Goal: Information Seeking & Learning: Learn about a topic

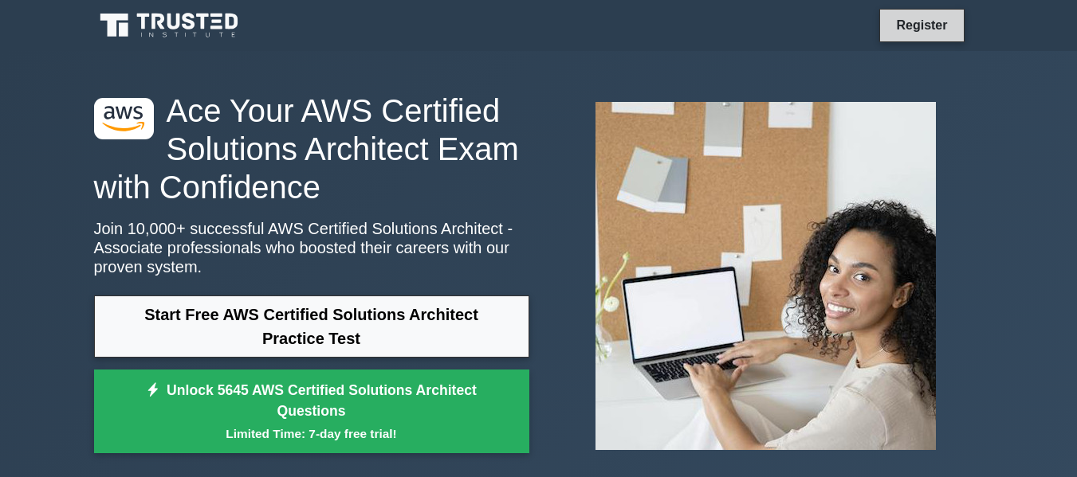
click at [941, 30] on link "Register" at bounding box center [921, 25] width 70 height 20
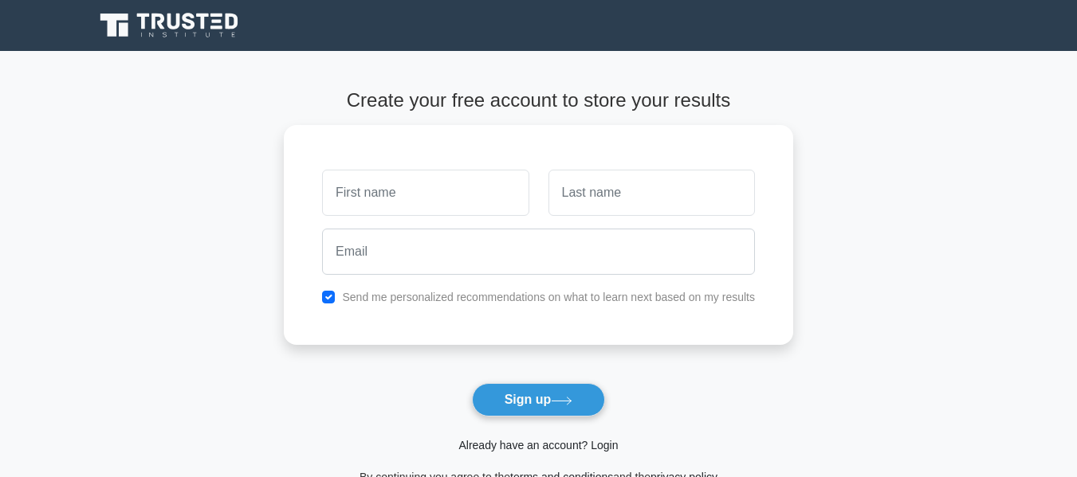
click at [569, 452] on link "Already have an account? Login" at bounding box center [537, 445] width 159 height 13
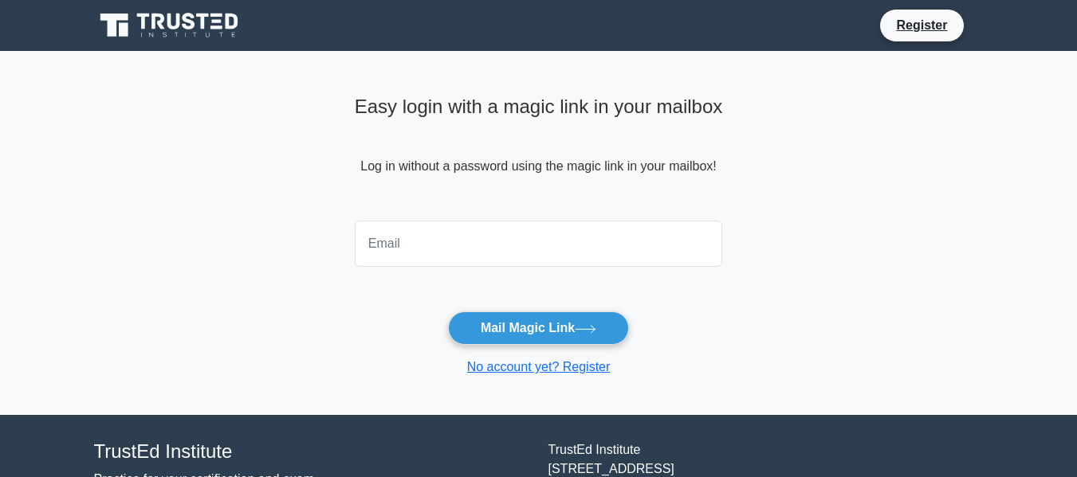
click at [459, 240] on input "email" at bounding box center [539, 244] width 368 height 46
click at [300, 151] on main "Easy login with a magic link in your mailbox Log in without a password using th…" at bounding box center [538, 233] width 1077 height 364
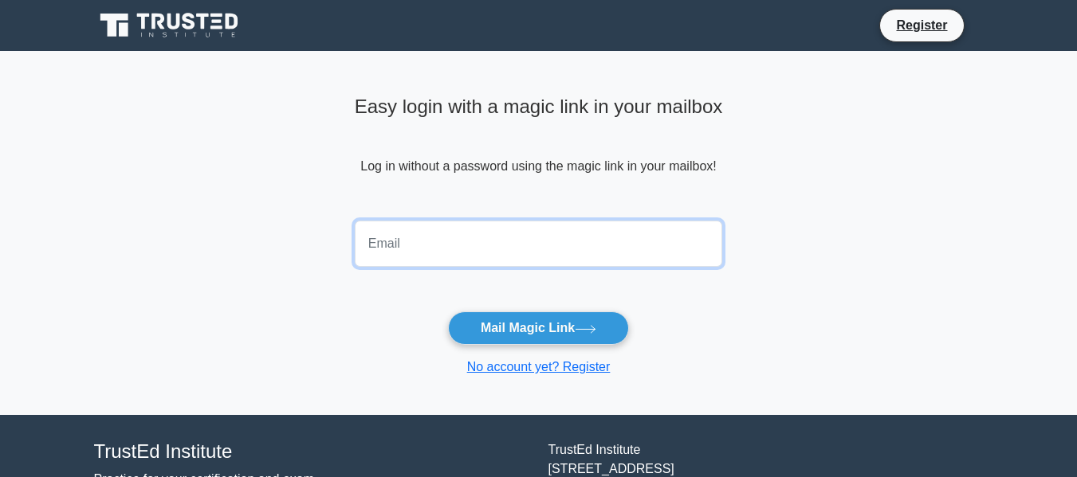
click at [491, 247] on input "email" at bounding box center [539, 244] width 368 height 46
click at [505, 238] on input "email" at bounding box center [539, 244] width 368 height 46
paste input "mprathappandian@gmail.com"
type input "mprathappandian@gmail.com"
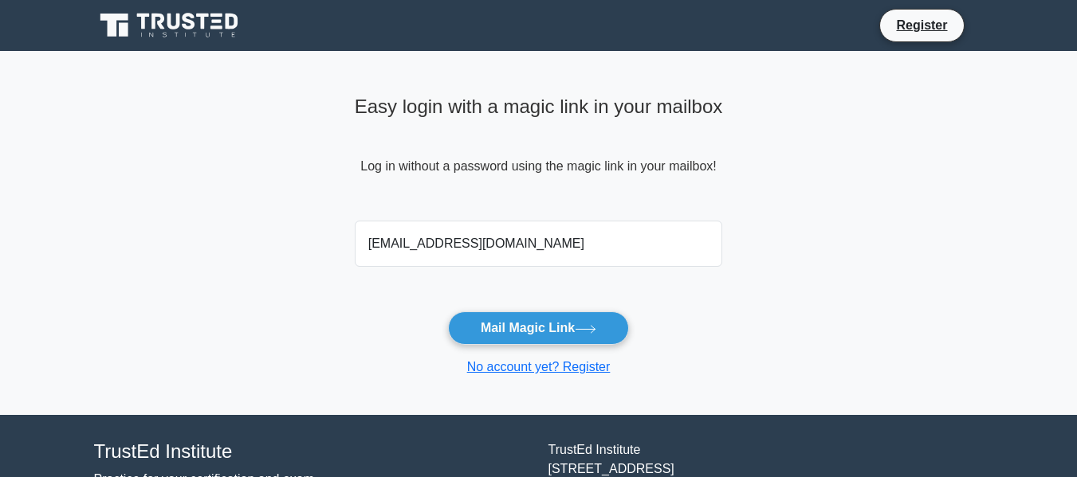
click at [933, 241] on main "Easy login with a magic link in your mailbox Log in without a password using th…" at bounding box center [538, 233] width 1077 height 364
click at [572, 320] on button "Mail Magic Link" at bounding box center [538, 328] width 181 height 33
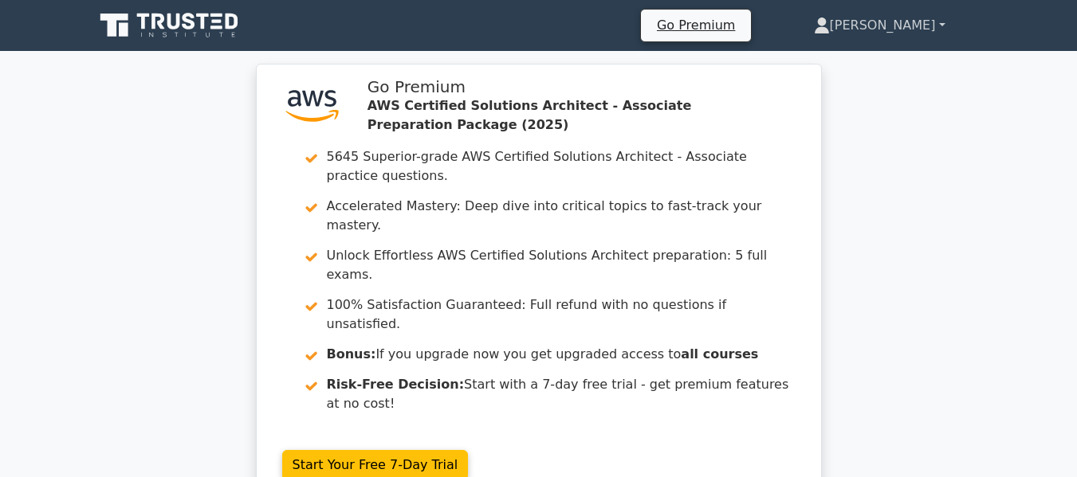
click at [909, 28] on link "[PERSON_NAME]" at bounding box center [880, 26] width 208 height 32
click at [871, 69] on link "Profile" at bounding box center [839, 63] width 126 height 26
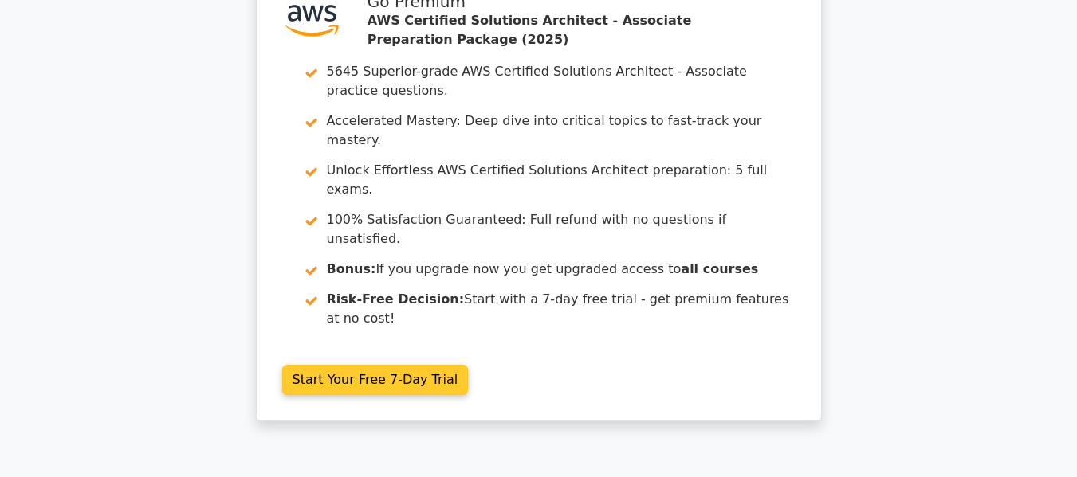
scroll to position [159, 0]
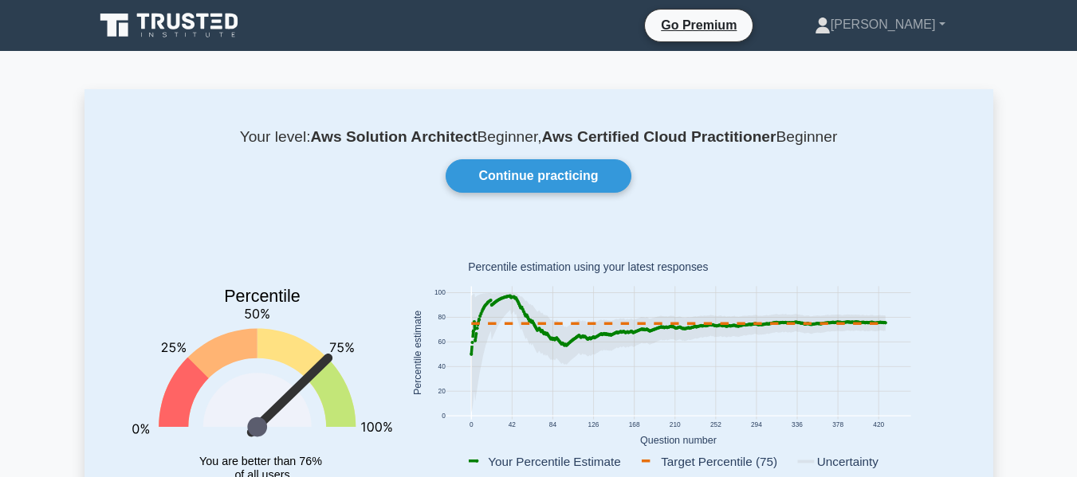
click at [180, 25] on icon at bounding box center [173, 22] width 13 height 16
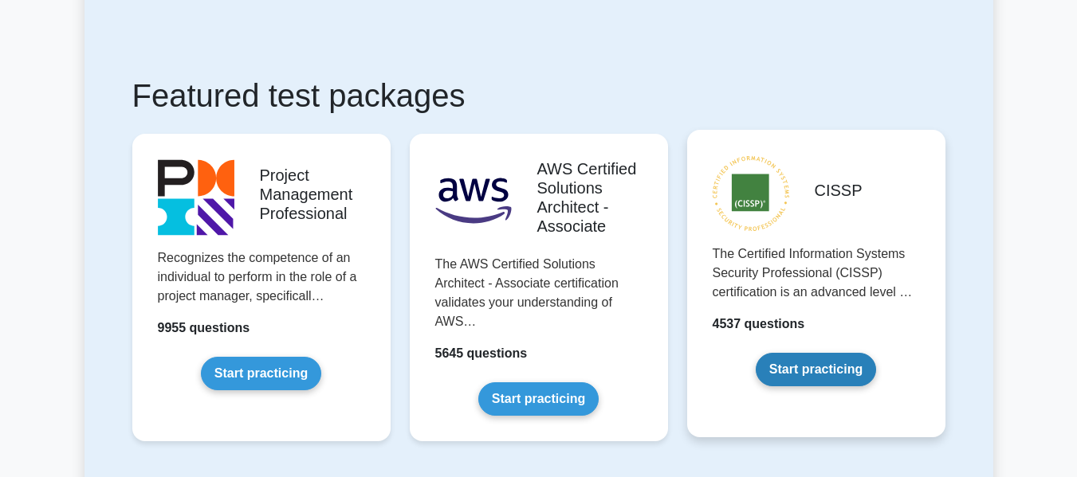
scroll to position [239, 0]
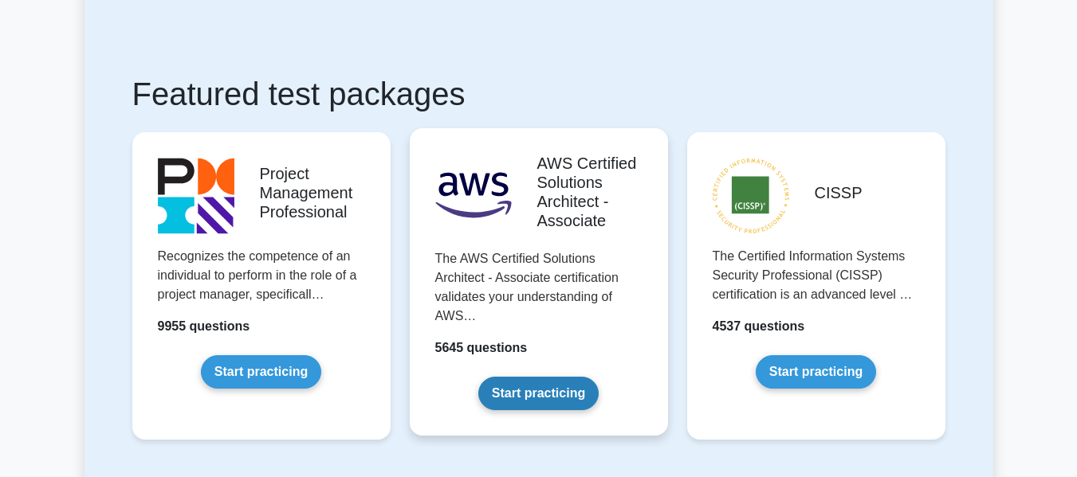
click at [586, 377] on link "Start practicing" at bounding box center [538, 393] width 120 height 33
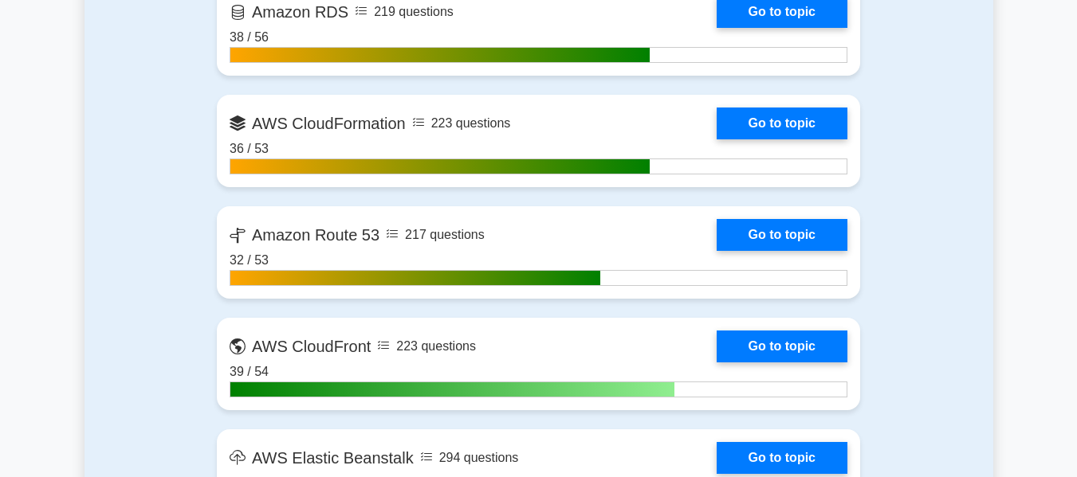
scroll to position [3837, 0]
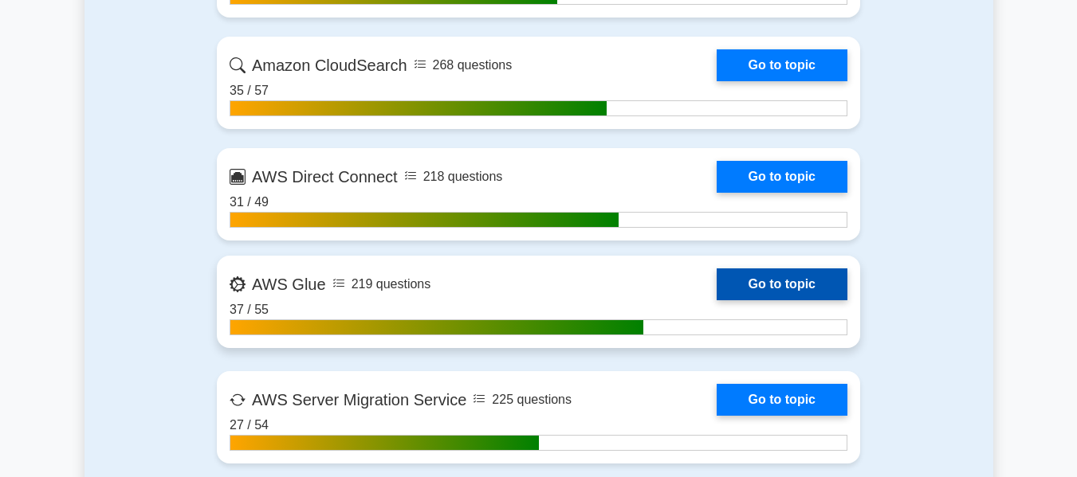
scroll to position [3758, 0]
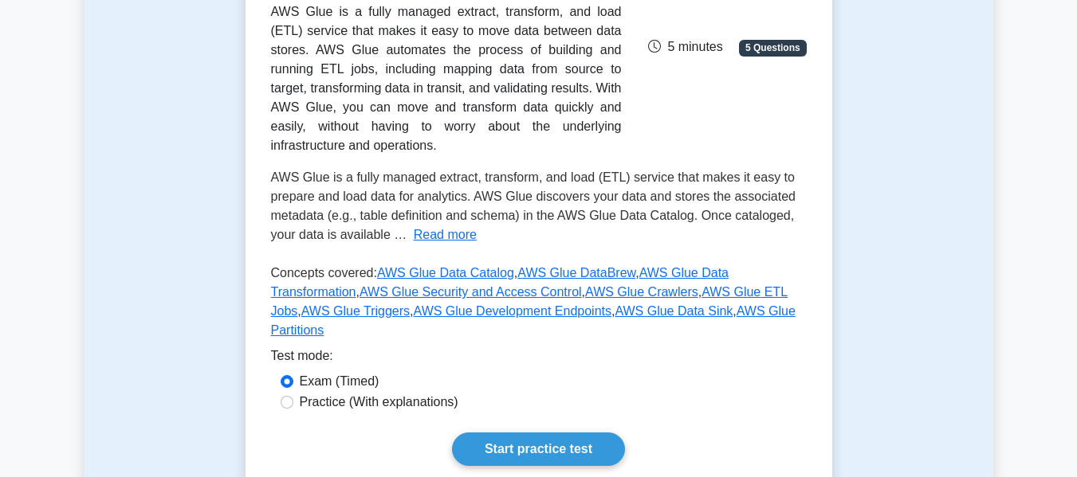
scroll to position [159, 0]
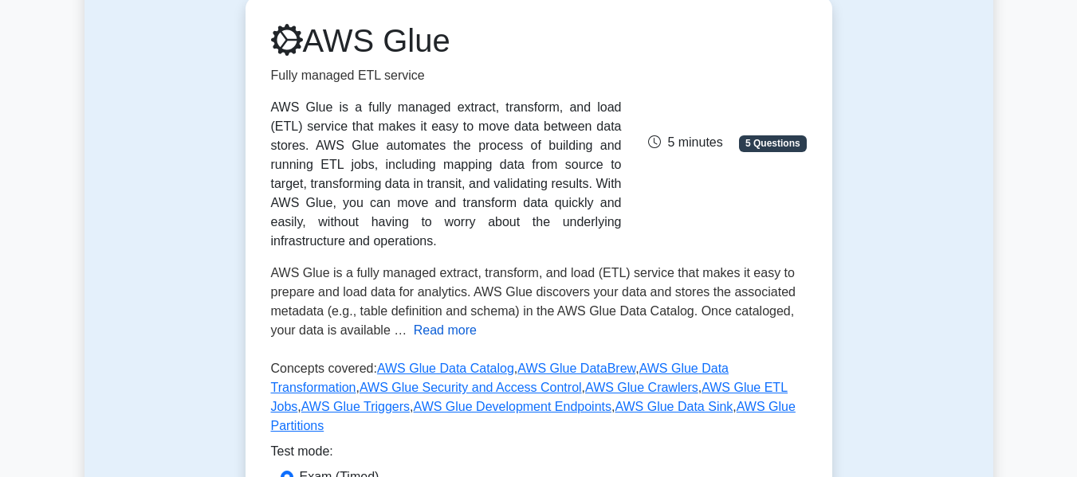
click at [448, 321] on button "Read more" at bounding box center [445, 330] width 63 height 19
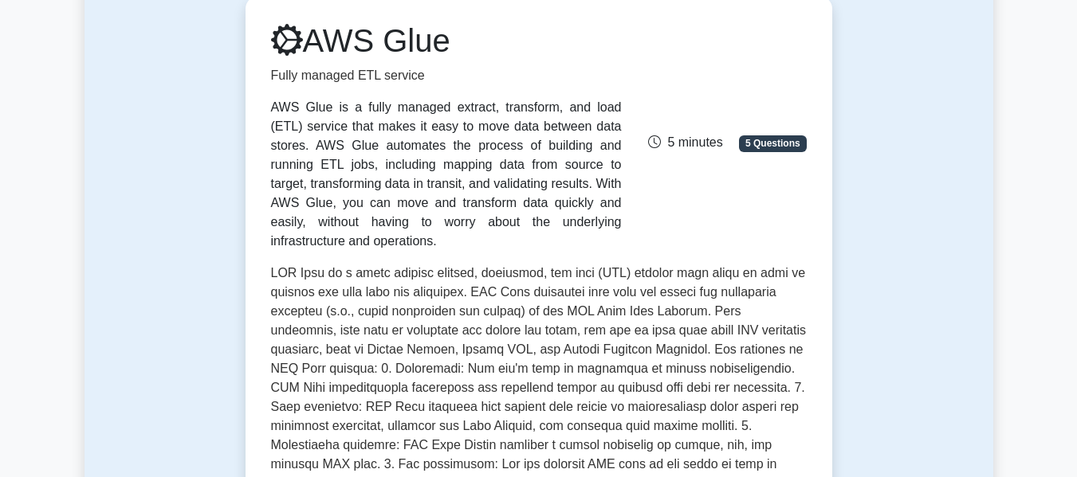
click at [595, 130] on div "AWS Glue is a fully managed extract, transform, and load (ETL) service that mak…" at bounding box center [446, 174] width 351 height 153
click at [715, 306] on span at bounding box center [538, 464] width 535 height 396
drag, startPoint x: 454, startPoint y: 41, endPoint x: 320, endPoint y: 49, distance: 134.2
click at [320, 49] on h1 "AWS Glue" at bounding box center [446, 41] width 351 height 38
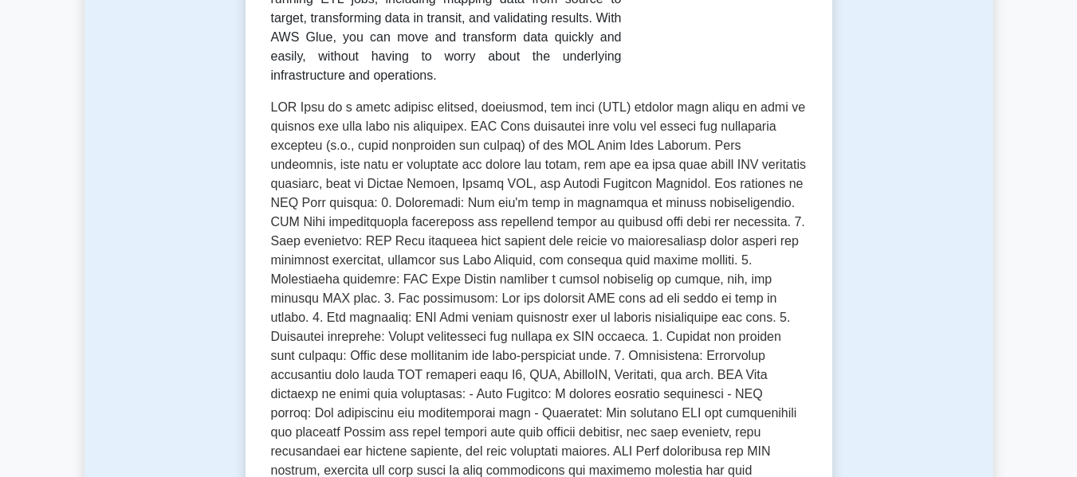
scroll to position [327, 0]
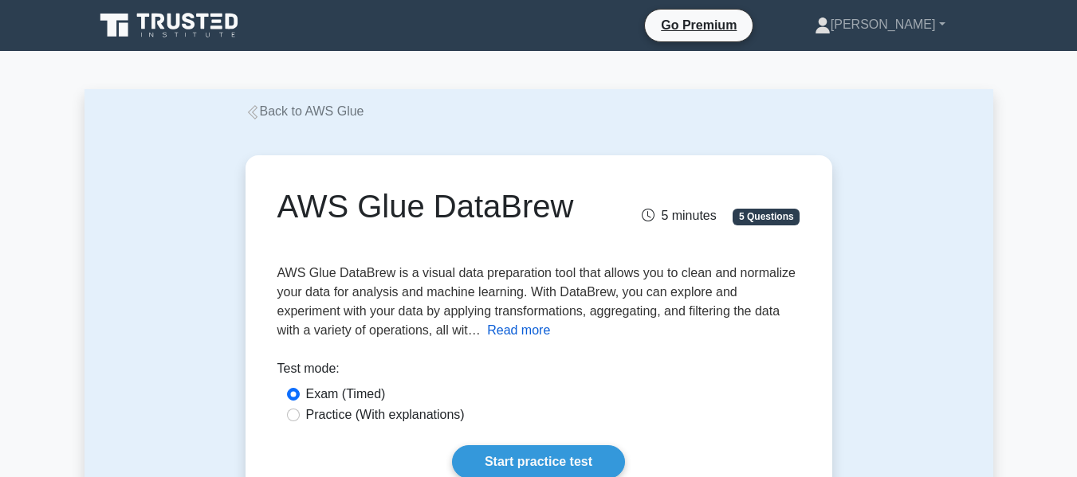
click at [487, 336] on button "Read more" at bounding box center [518, 330] width 63 height 19
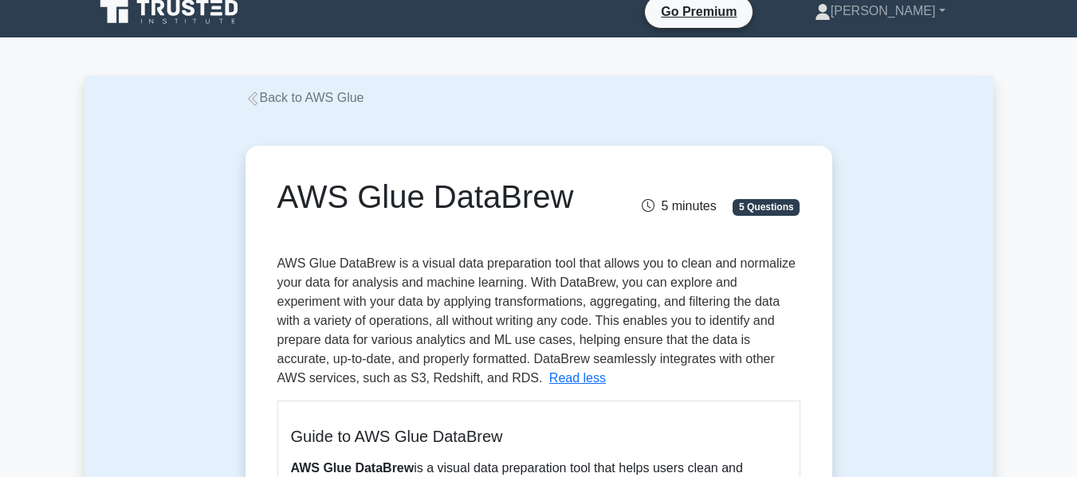
scroll to position [159, 0]
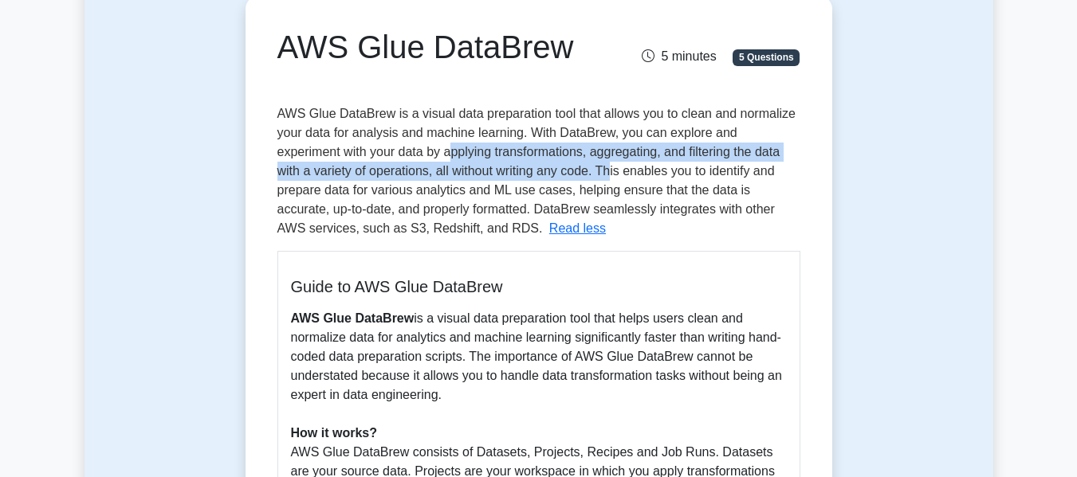
drag, startPoint x: 388, startPoint y: 151, endPoint x: 532, endPoint y: 171, distance: 144.9
click at [532, 171] on span "AWS Glue DataBrew is a visual data preparation tool that allows you to clean an…" at bounding box center [536, 171] width 518 height 128
